Goal: Information Seeking & Learning: Learn about a topic

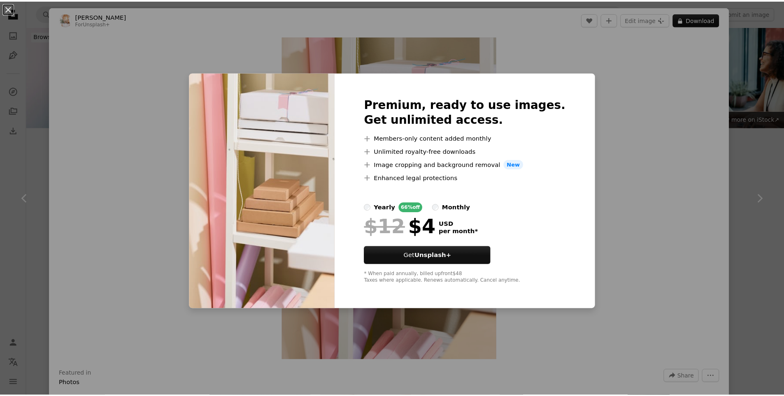
scroll to position [535, 0]
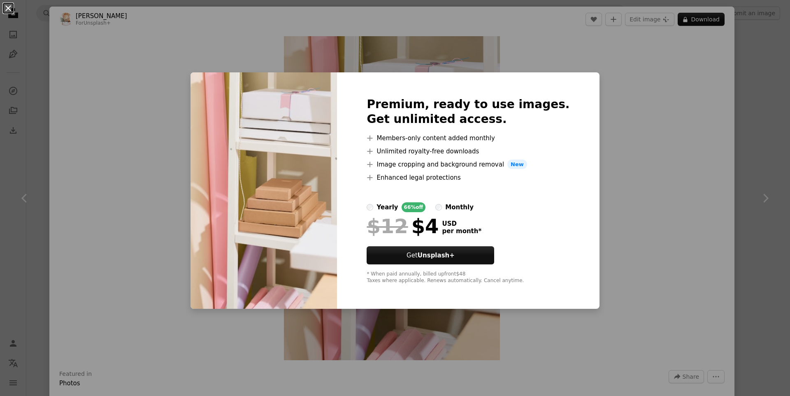
click at [5, 6] on button "An X shape" at bounding box center [8, 8] width 10 height 10
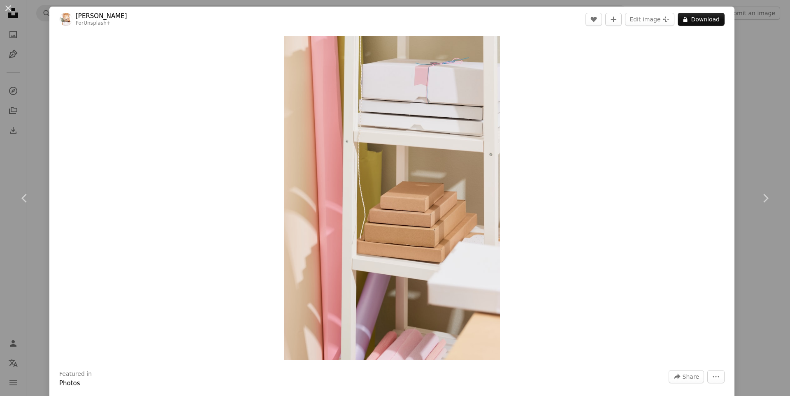
click at [5, 6] on button "An X shape" at bounding box center [8, 8] width 10 height 10
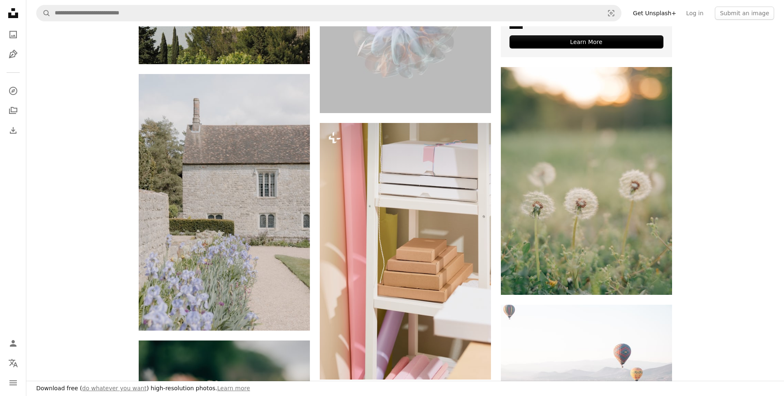
scroll to position [1606, 0]
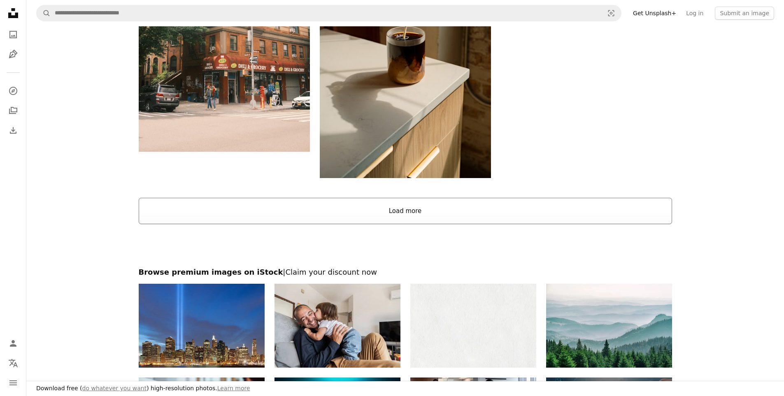
click at [477, 203] on button "Load more" at bounding box center [406, 211] width 534 height 26
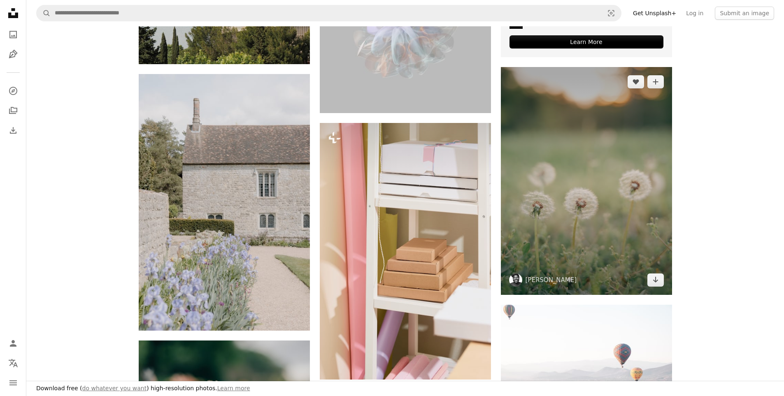
scroll to position [1070, 0]
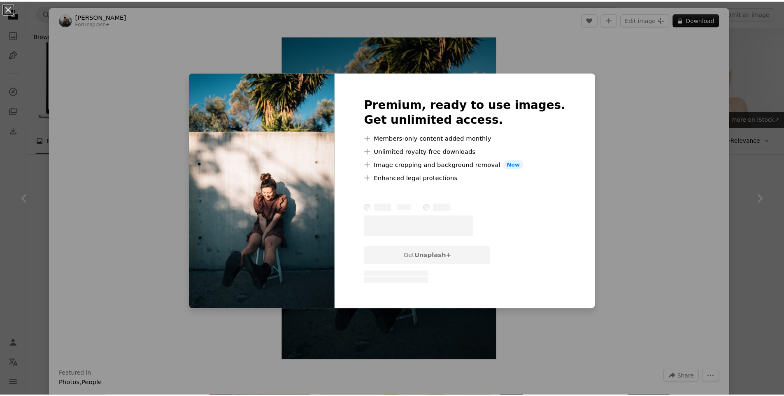
scroll to position [535, 0]
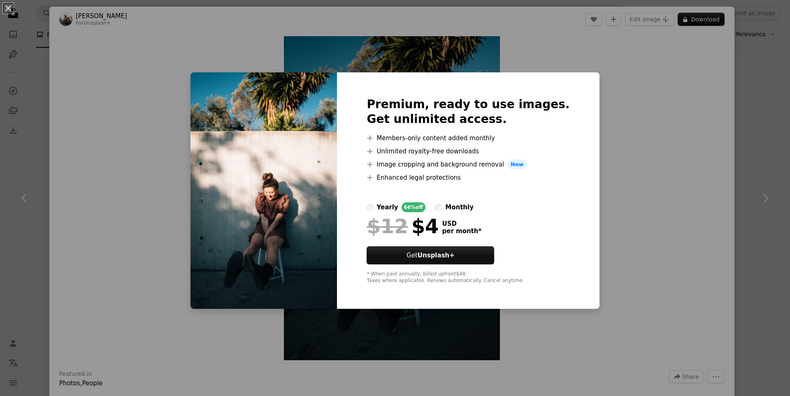
click at [631, 147] on div "An X shape Premium, ready to use images. Get unlimited access. A plus sign Memb…" at bounding box center [395, 198] width 790 height 396
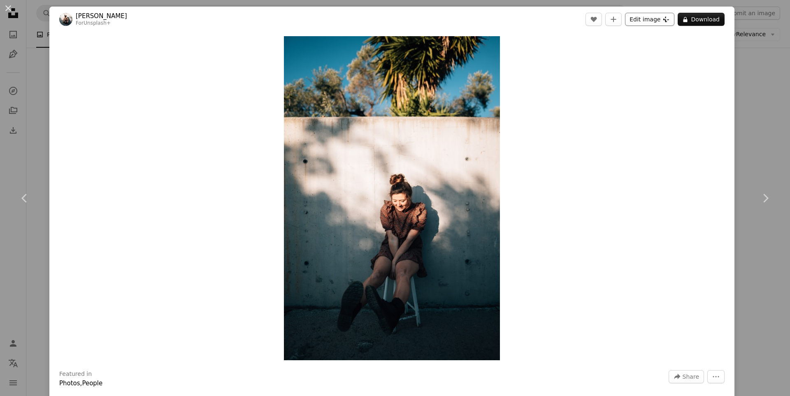
click at [644, 21] on button "Edit image Plus sign for Unsplash+" at bounding box center [649, 19] width 49 height 13
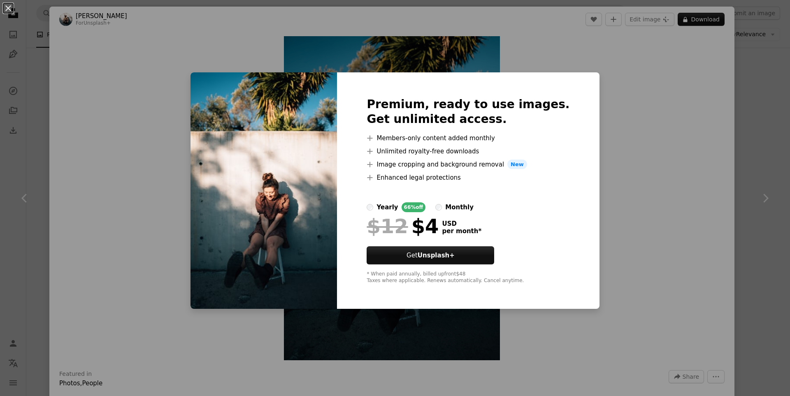
click at [644, 203] on div "An X shape Premium, ready to use images. Get unlimited access. A plus sign Memb…" at bounding box center [395, 198] width 790 height 396
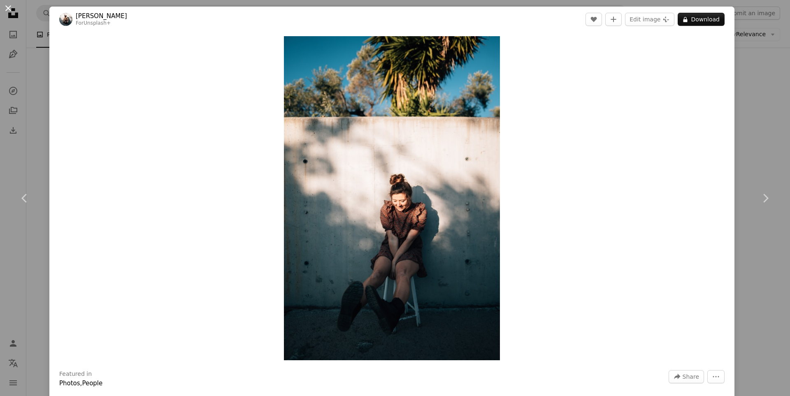
click at [9, 9] on button "An X shape" at bounding box center [8, 8] width 10 height 10
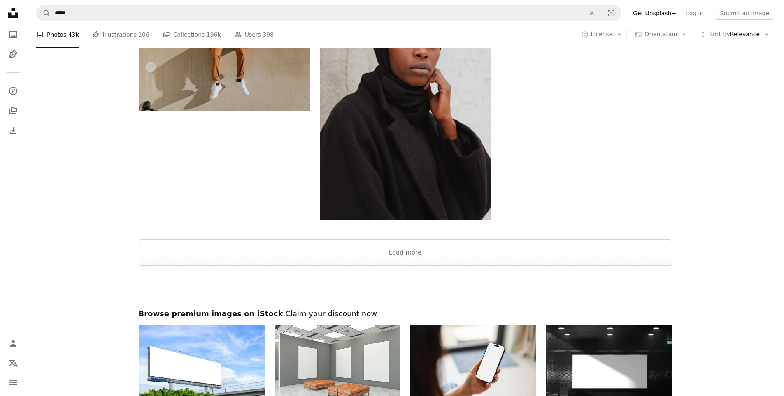
scroll to position [1884, 0]
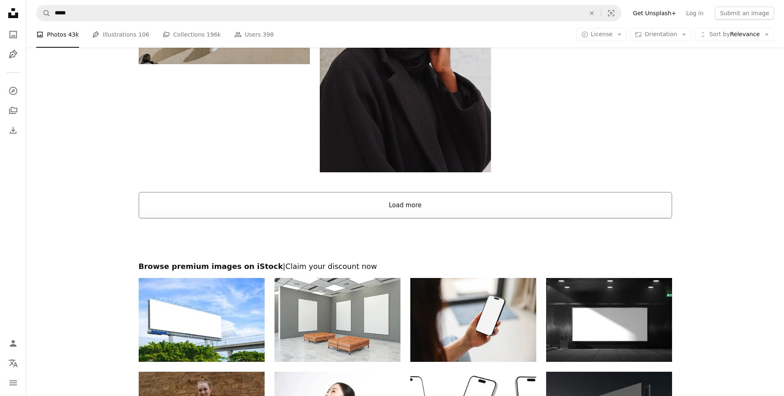
click at [415, 212] on button "Load more" at bounding box center [406, 205] width 534 height 26
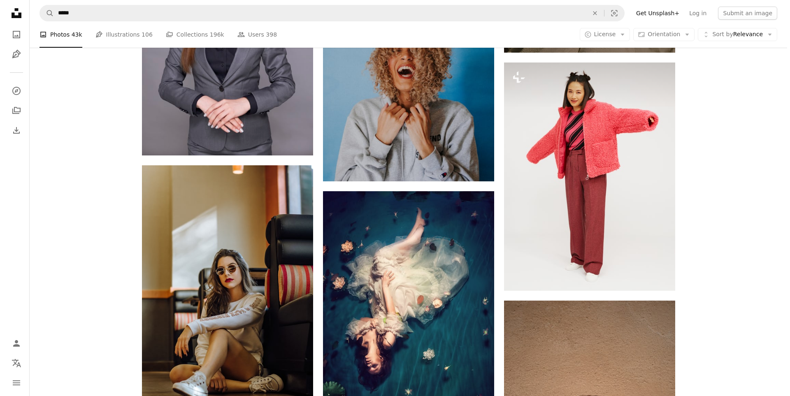
scroll to position [8564, 0]
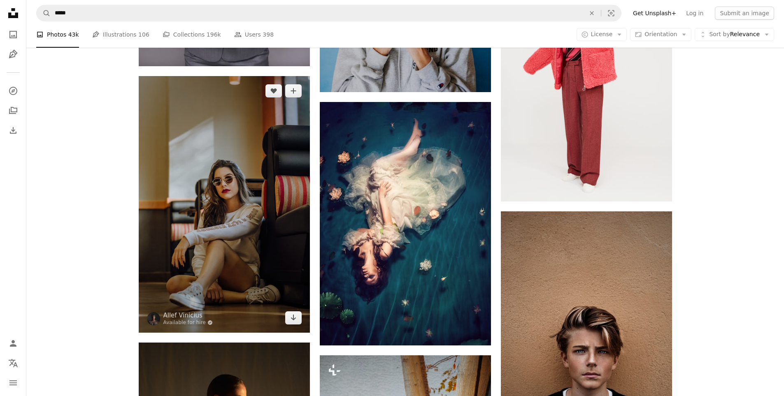
click at [275, 181] on img at bounding box center [224, 204] width 171 height 257
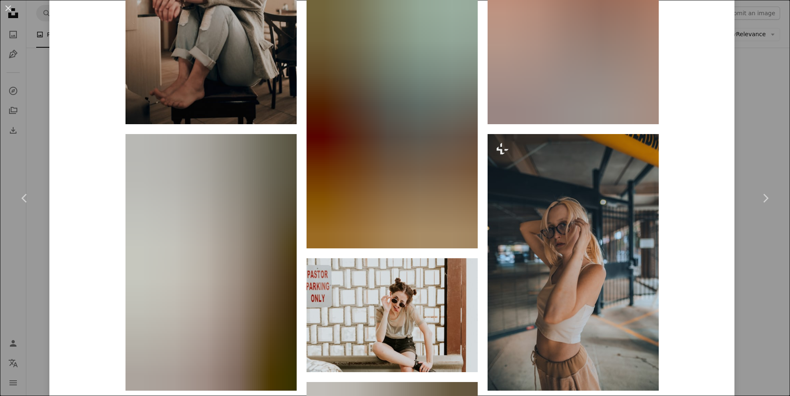
scroll to position [535, 0]
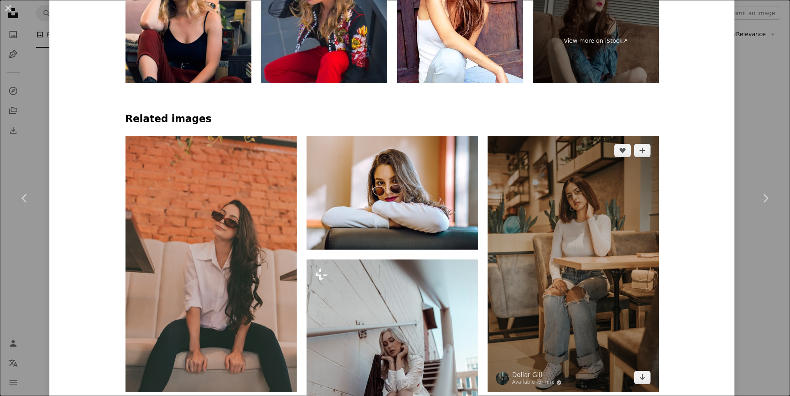
click at [557, 270] on img at bounding box center [573, 264] width 171 height 257
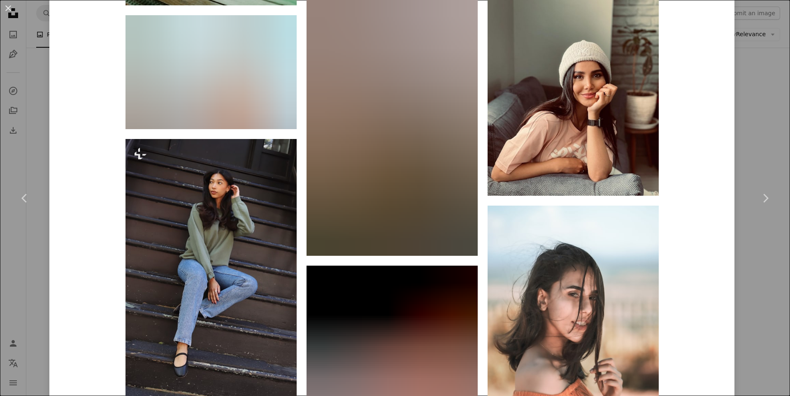
scroll to position [4695, 0]
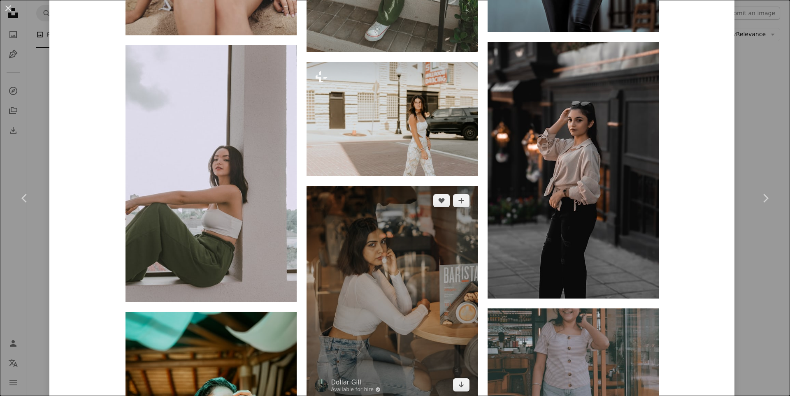
click at [336, 312] on img at bounding box center [392, 293] width 171 height 214
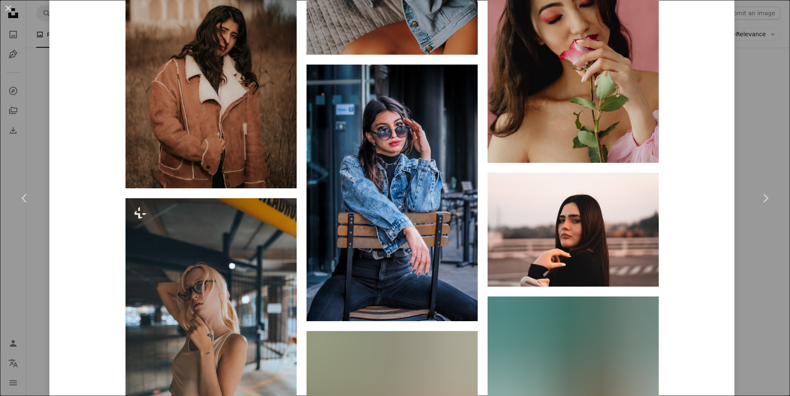
scroll to position [3709, 0]
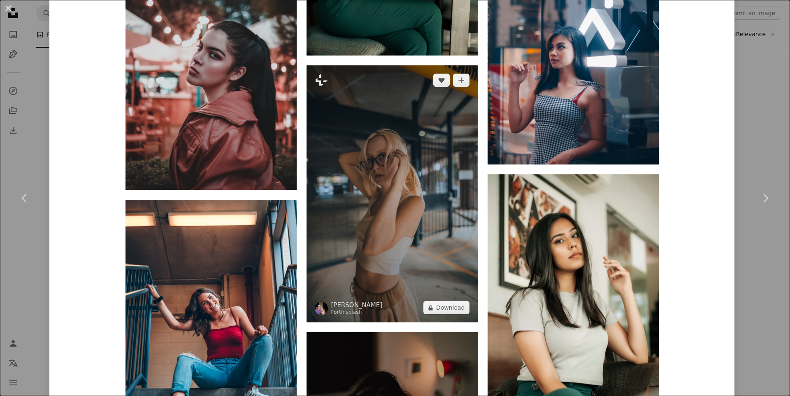
click at [392, 170] on img at bounding box center [392, 193] width 171 height 257
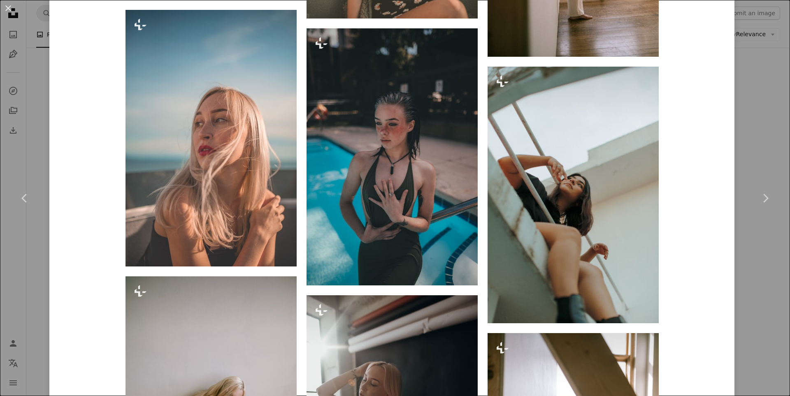
scroll to position [4372, 0]
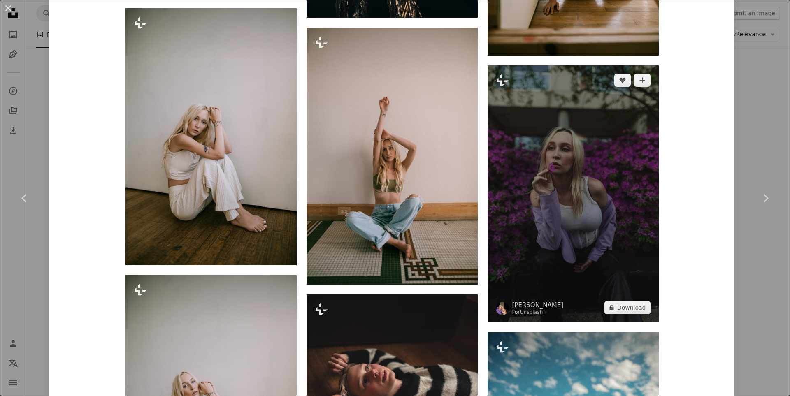
click at [602, 196] on img at bounding box center [573, 193] width 171 height 257
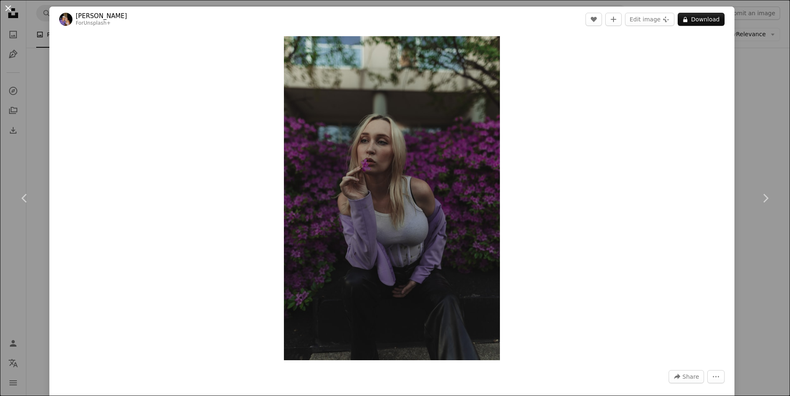
click at [12, 12] on button "An X shape" at bounding box center [8, 8] width 10 height 10
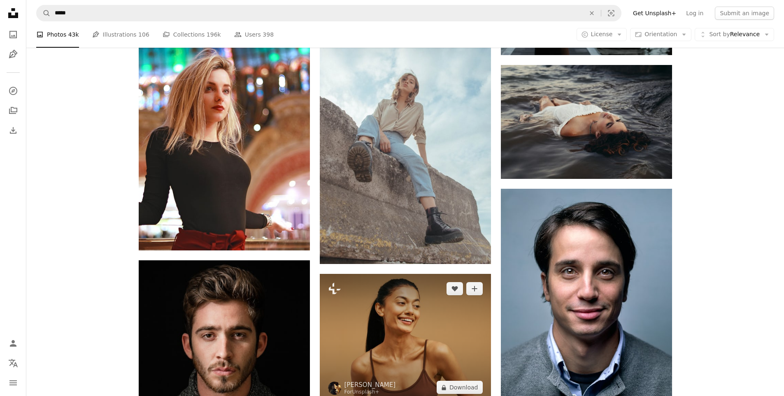
scroll to position [14135, 0]
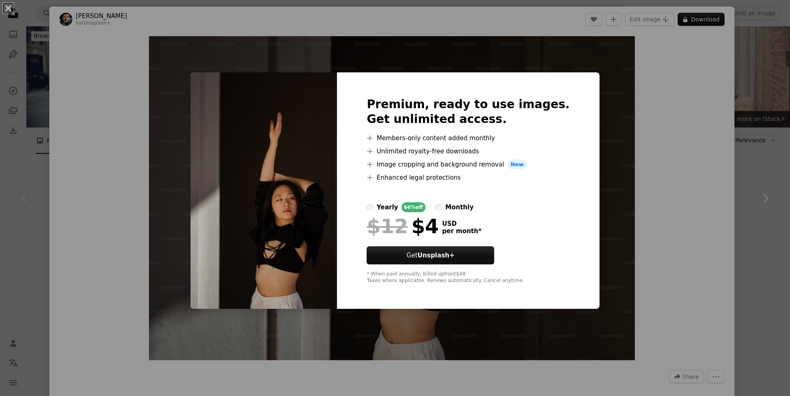
click at [602, 125] on div "An X shape Premium, ready to use images. Get unlimited access. A plus sign Memb…" at bounding box center [395, 198] width 790 height 396
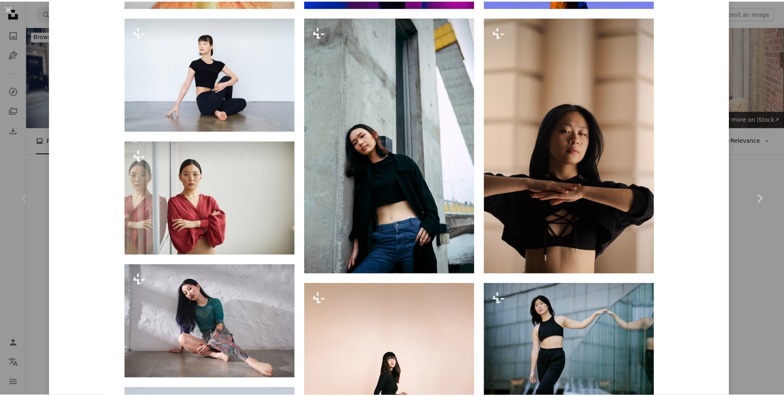
scroll to position [1656, 0]
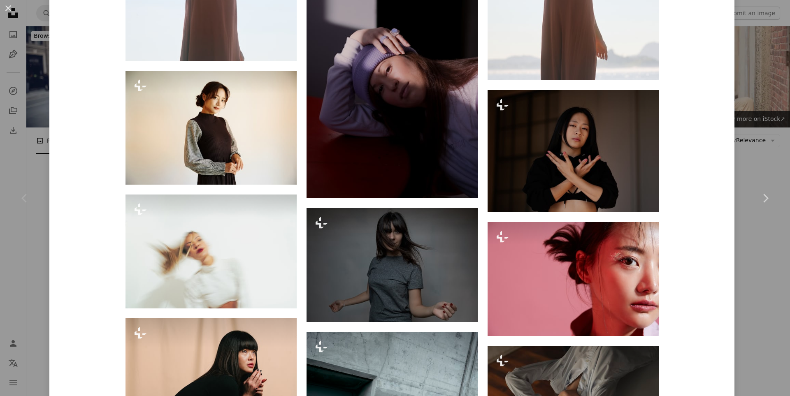
click at [7, 11] on button "An X shape" at bounding box center [8, 8] width 10 height 10
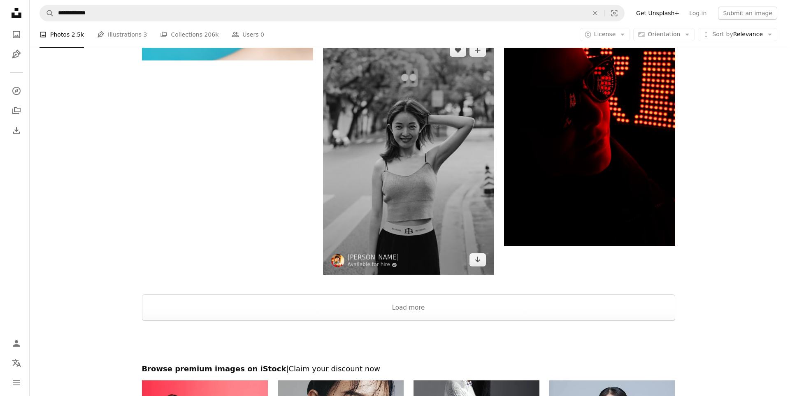
scroll to position [1070, 0]
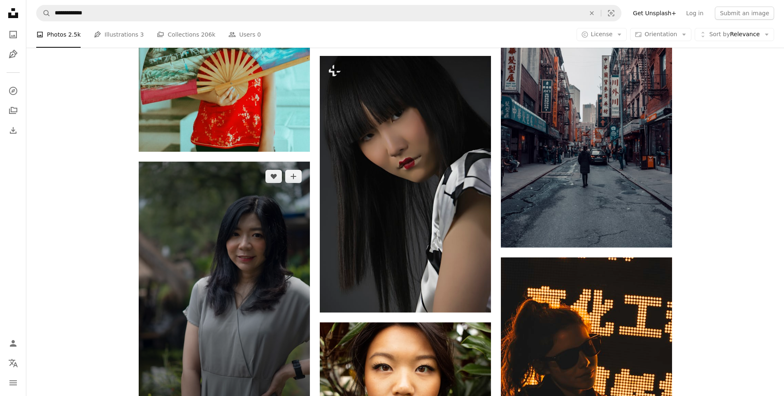
click at [259, 265] on img at bounding box center [224, 290] width 171 height 257
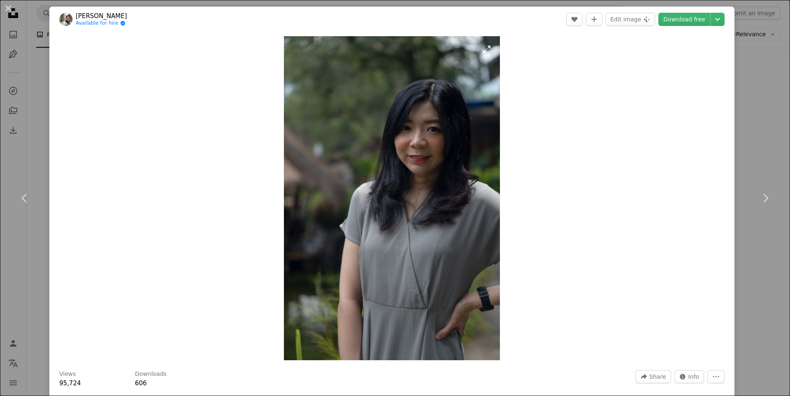
click at [405, 147] on img "Zoom in on this image" at bounding box center [392, 198] width 216 height 324
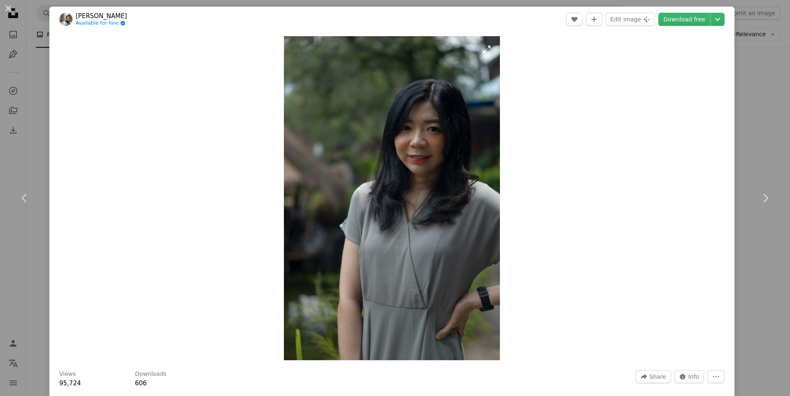
click at [420, 136] on img "Zoom in on this image" at bounding box center [392, 198] width 216 height 324
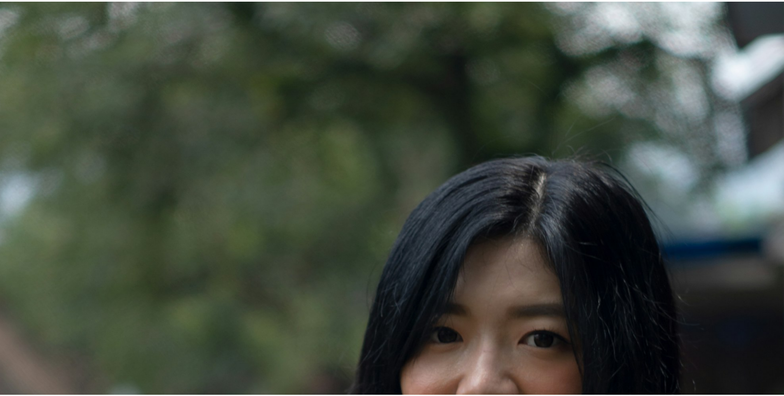
scroll to position [386, 0]
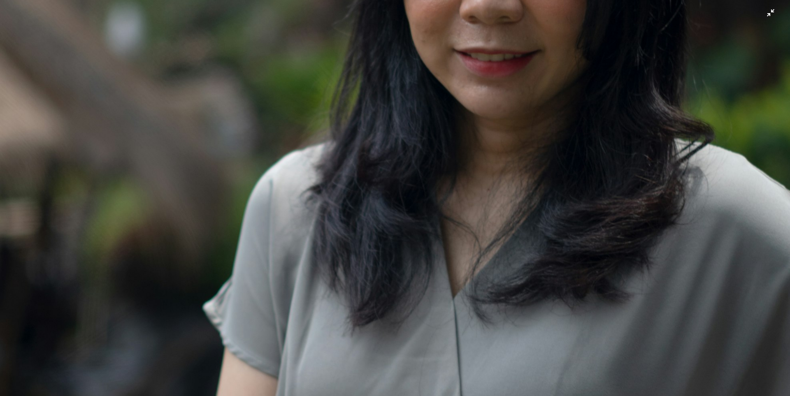
click at [479, 110] on img "Zoom out on this image" at bounding box center [395, 206] width 791 height 1187
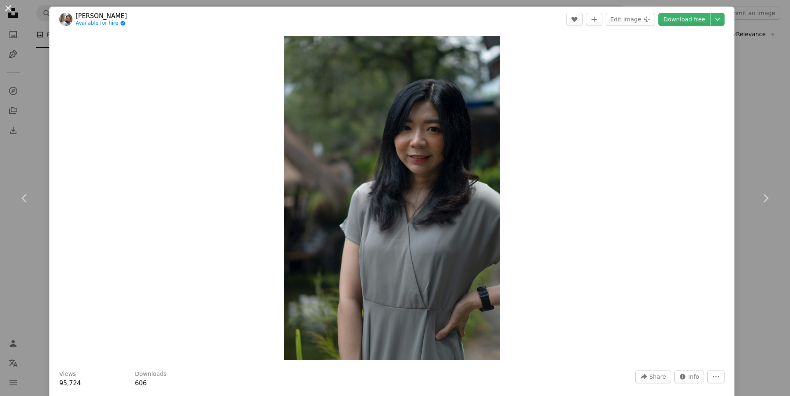
click at [7, 9] on button "An X shape" at bounding box center [8, 8] width 10 height 10
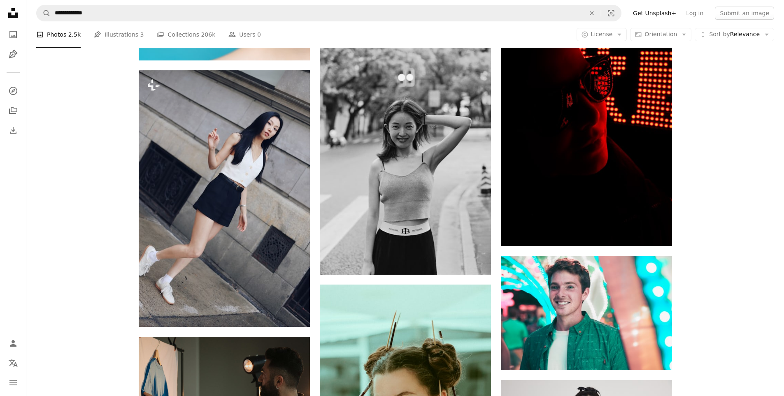
scroll to position [2141, 0]
